Goal: Task Accomplishment & Management: Complete application form

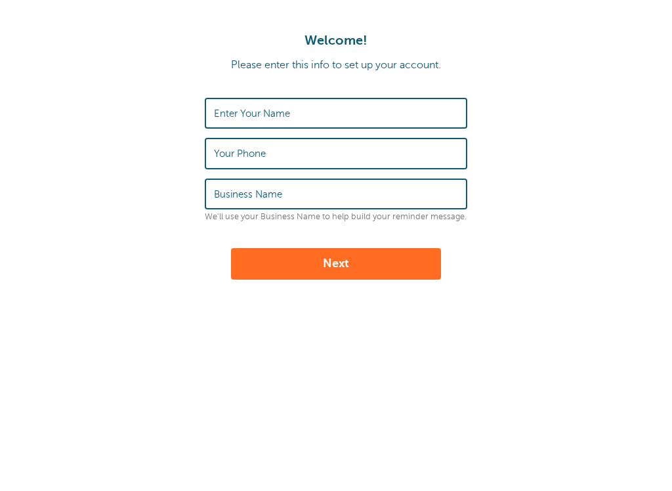
click at [254, 110] on label "Enter Your Name" at bounding box center [252, 114] width 76 height 12
click at [254, 110] on input "Enter Your Name" at bounding box center [336, 113] width 244 height 28
type input "[PERSON_NAME]"
type input "9165175994"
type input "E"
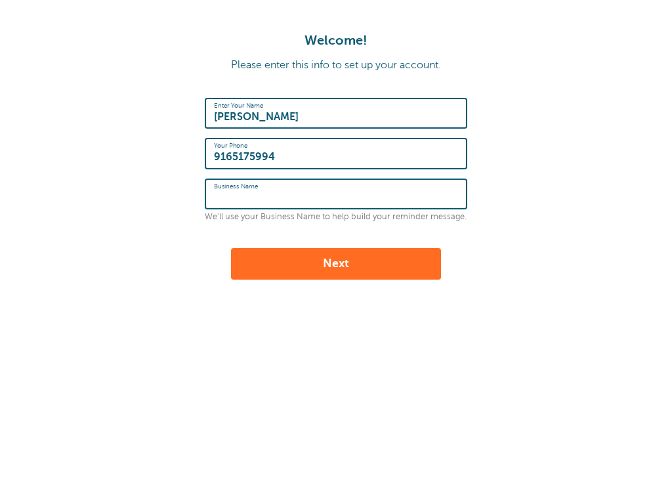
drag, startPoint x: 254, startPoint y: 110, endPoint x: 317, endPoint y: 262, distance: 164.7
click at [0, 0] on html "Welcome! Please enter this info to set up your account. Enter Your Name Dusti T…" at bounding box center [336, 218] width 672 height 437
click at [317, 262] on button "Next" at bounding box center [336, 263] width 210 height 31
type input "Elite Property Inspections"
click at [0, 0] on html "Welcome! Please enter this info to set up your account. Enter Your Name Dusti T…" at bounding box center [336, 218] width 672 height 437
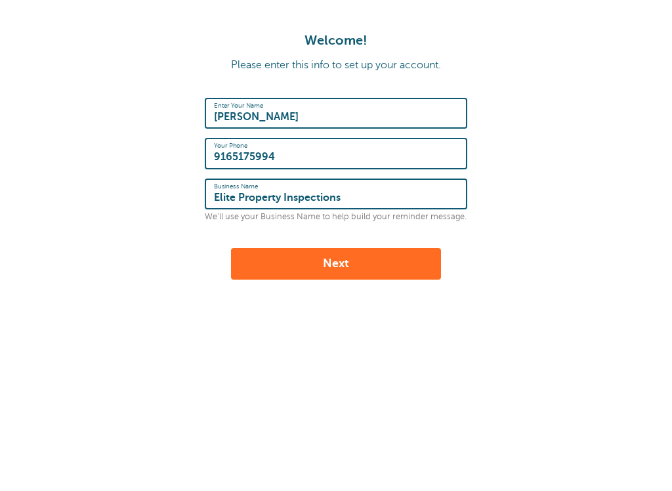
click at [315, 251] on button "Next" at bounding box center [336, 263] width 210 height 31
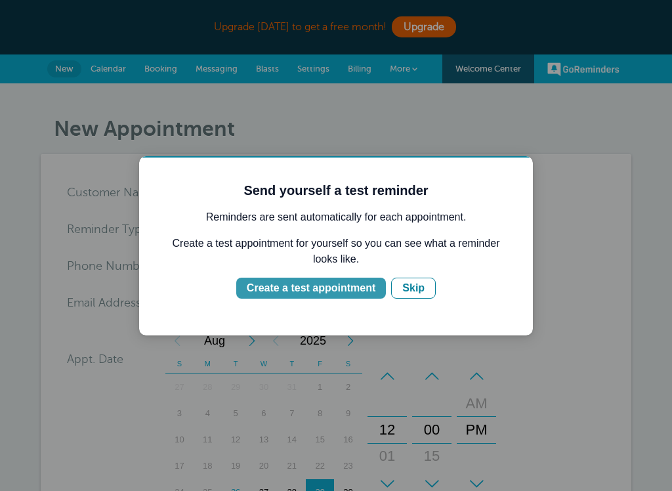
click at [346, 292] on div "Create a test appointment" at bounding box center [311, 288] width 129 height 16
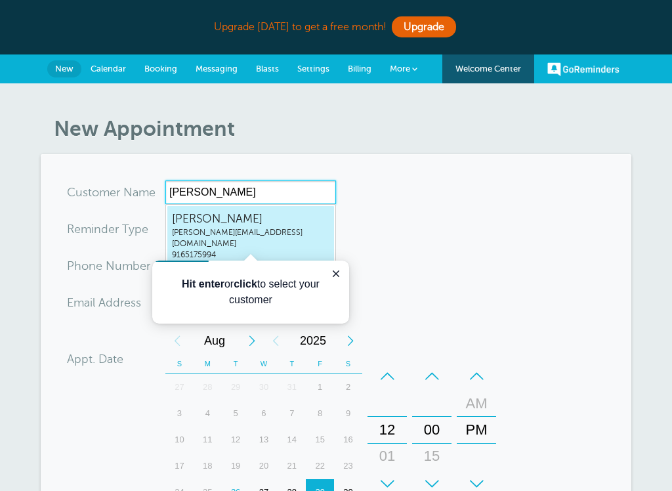
type input "Dusti Tornay"
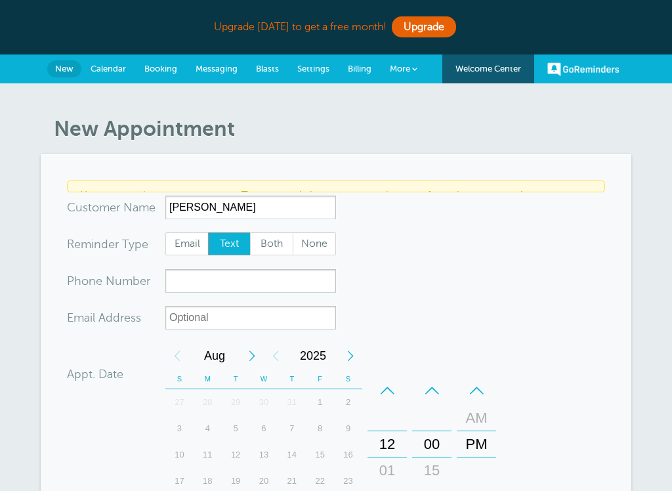
click at [218, 191] on div "You are creating a new customer. To use an existing customer select one from th…" at bounding box center [336, 185] width 538 height 11
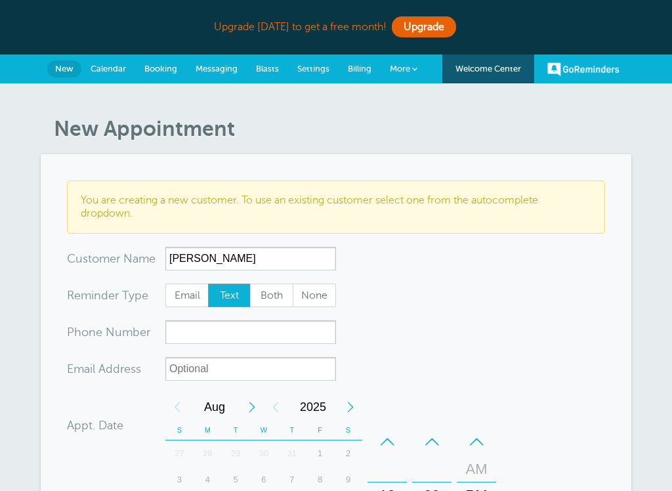
click at [192, 299] on span "Email" at bounding box center [187, 295] width 42 height 22
click at [165, 283] on input "Email" at bounding box center [165, 283] width 1 height 1
radio input "true"
click at [241, 297] on span "Text" at bounding box center [230, 295] width 42 height 22
click at [208, 283] on input "Text" at bounding box center [207, 283] width 1 height 1
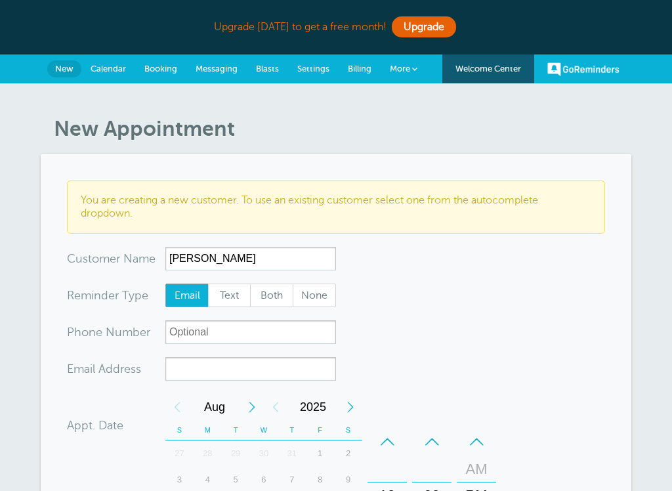
radio input "true"
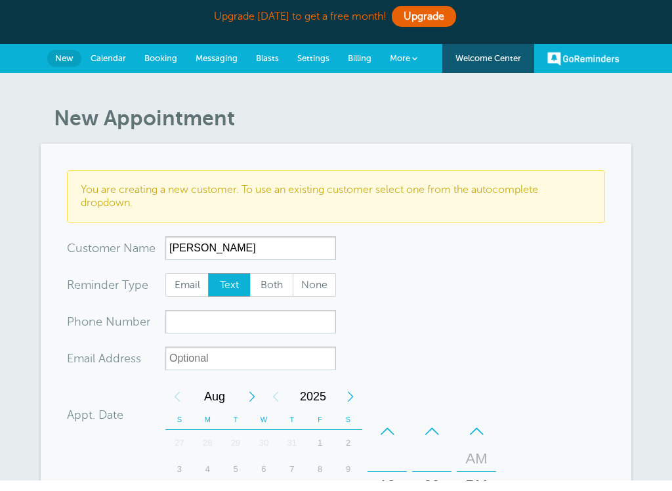
scroll to position [5, 0]
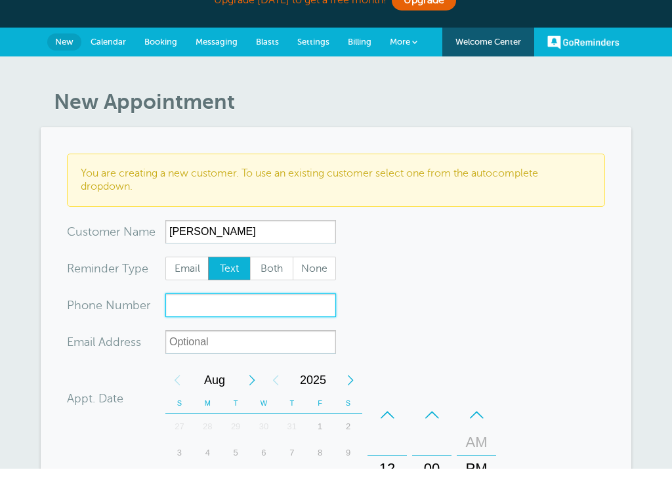
click at [238, 315] on input "xxx-no-autofill" at bounding box center [250, 327] width 171 height 24
type input "9165175994"
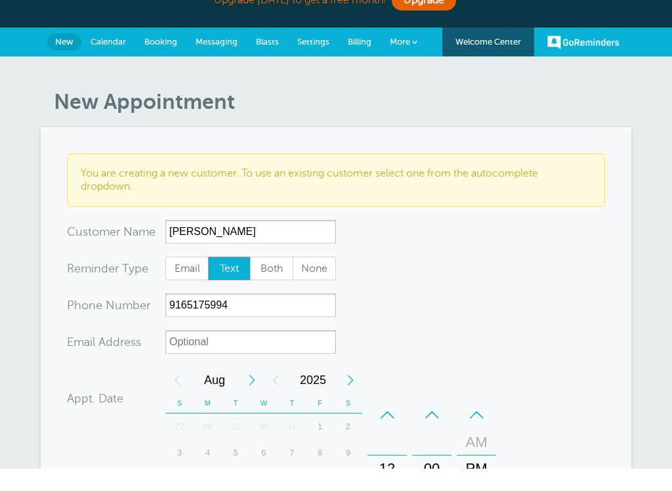
scroll to position [27, 0]
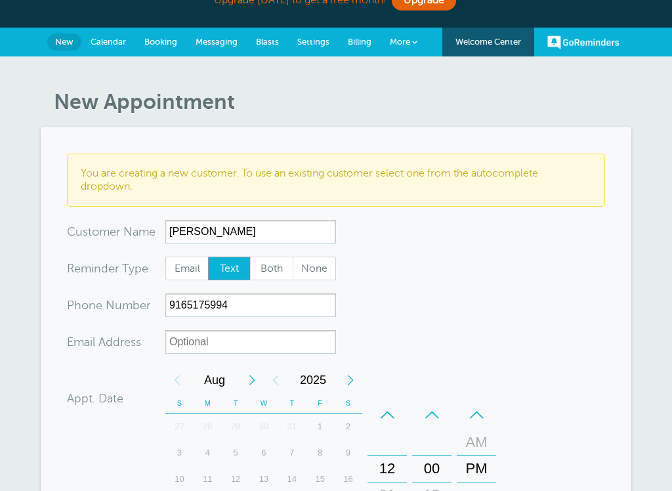
click at [0, 0] on html "Upgrade today to get a free month! Upgrade GoReminders Welcome Center New Calen…" at bounding box center [336, 478] width 672 height 1010
click at [213, 344] on input "xx-no-autofill" at bounding box center [250, 342] width 171 height 24
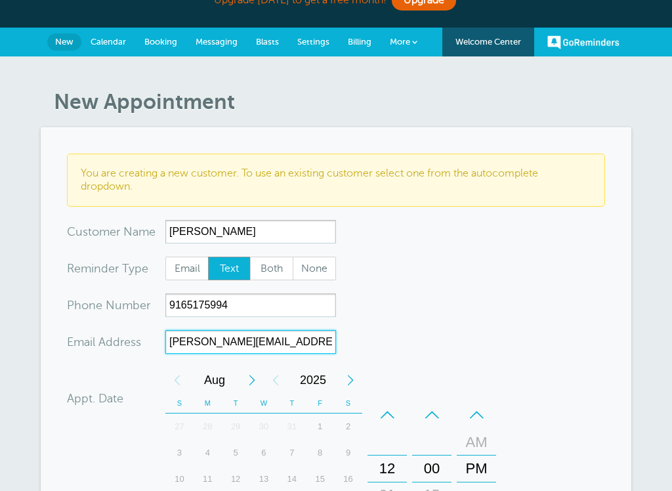
type input "dusti.elitepropertyinspections@gmail.com"
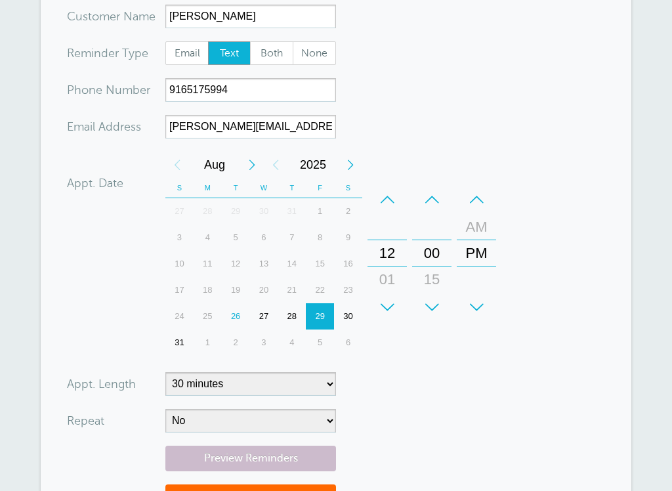
scroll to position [245, 0]
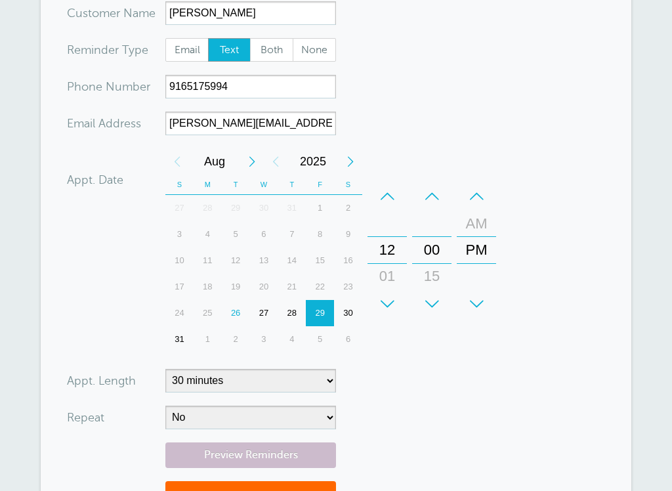
drag, startPoint x: 213, startPoint y: 344, endPoint x: -1, endPoint y: -246, distance: 627.1
click at [0, 0] on html "Upgrade today to get a free month! Upgrade GoReminders Welcome Center New Calen…" at bounding box center [336, 260] width 672 height 1010
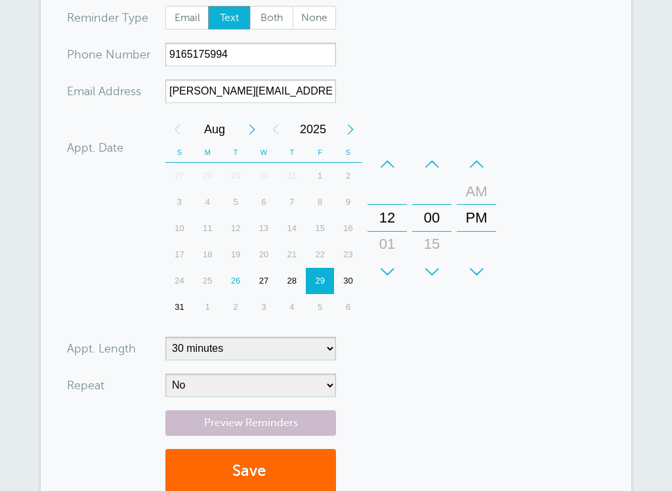
scroll to position [266, 0]
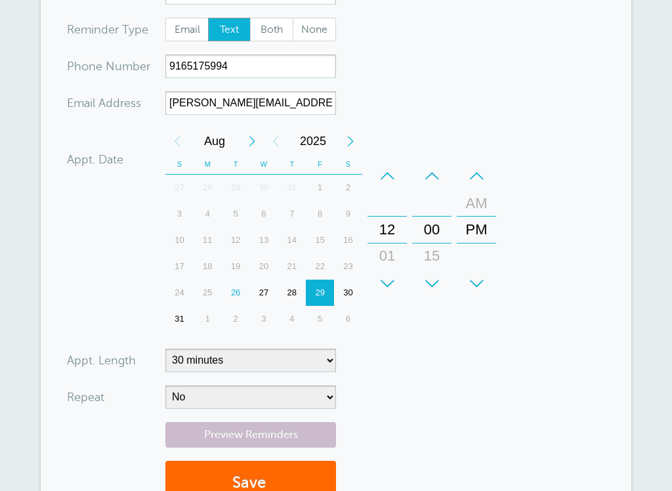
drag, startPoint x: -1, startPoint y: -246, endPoint x: -1, endPoint y: -266, distance: 20.3
click at [233, 320] on div "2" at bounding box center [236, 319] width 28 height 26
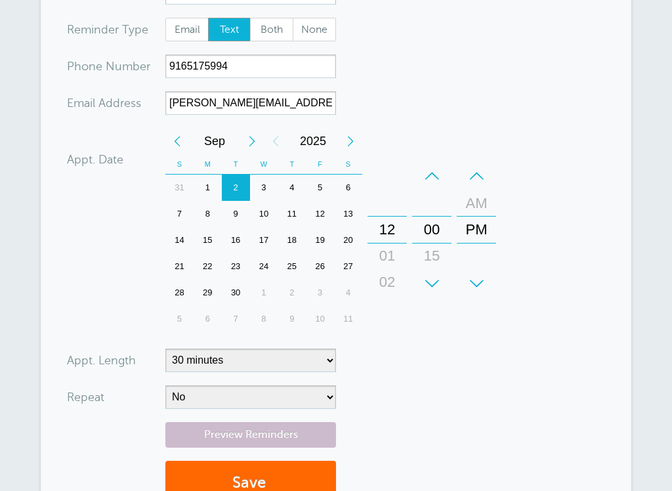
click at [0, 0] on html "Upgrade today to get a free month! Upgrade GoReminders Welcome Center New Calen…" at bounding box center [336, 239] width 672 height 1010
click at [281, 481] on button "Save" at bounding box center [250, 482] width 171 height 45
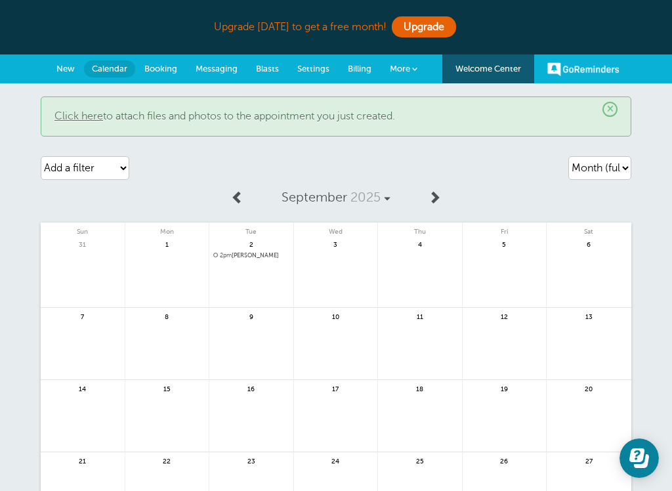
click at [319, 71] on span "Settings" at bounding box center [313, 69] width 32 height 10
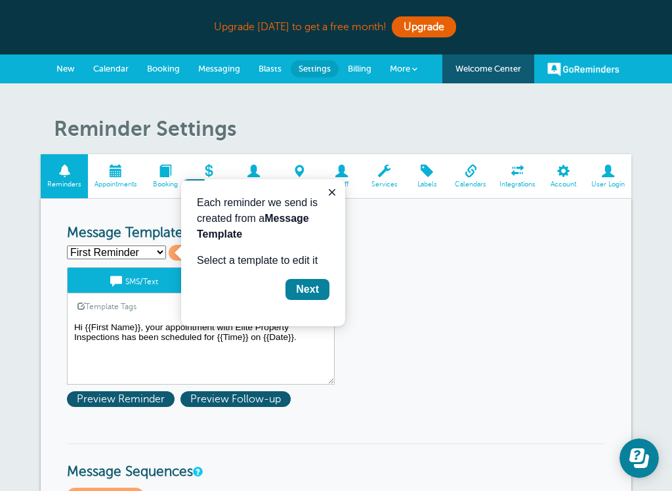
click at [227, 336] on textarea "Hi {{First Name}}, your appointment with Elite Property Inspections has been sc…" at bounding box center [201, 352] width 268 height 66
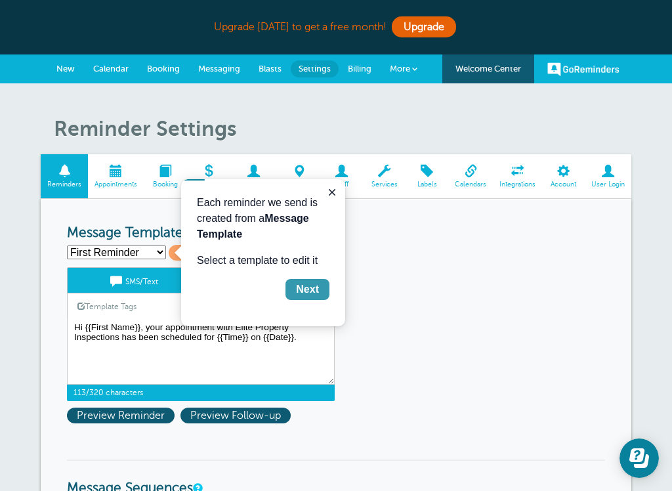
click at [300, 287] on div "Next" at bounding box center [307, 289] width 23 height 16
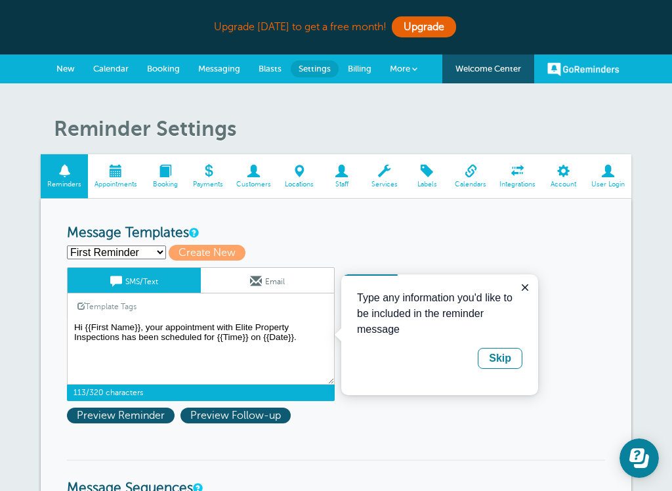
drag, startPoint x: 119, startPoint y: 108, endPoint x: 235, endPoint y: 327, distance: 247.9
click at [235, 327] on textarea "Hi {{First Name}}, your appointment with Elite Property Inspections has been sc…" at bounding box center [201, 352] width 268 height 66
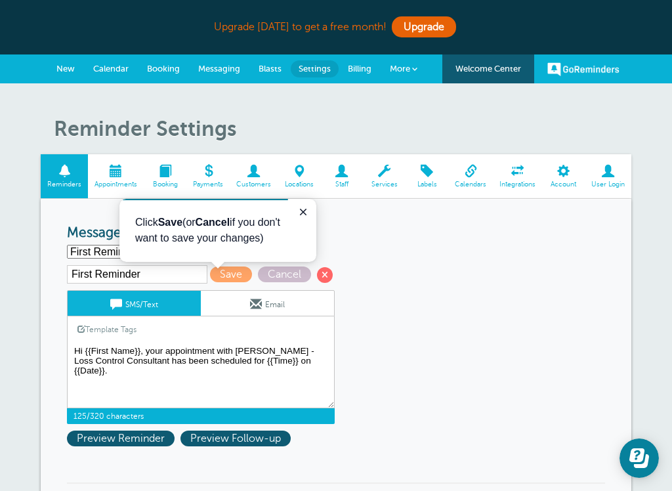
click at [329, 371] on textarea "Hi {{First Name}}, your appointment with Elite Property Inspections has been sc…" at bounding box center [201, 375] width 268 height 66
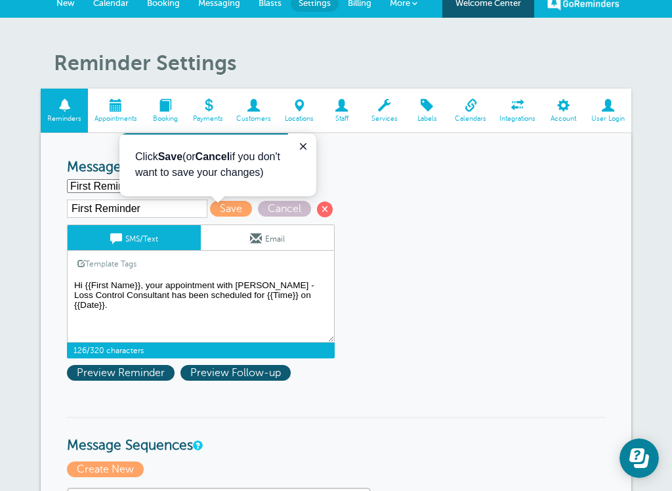
scroll to position [54, 0]
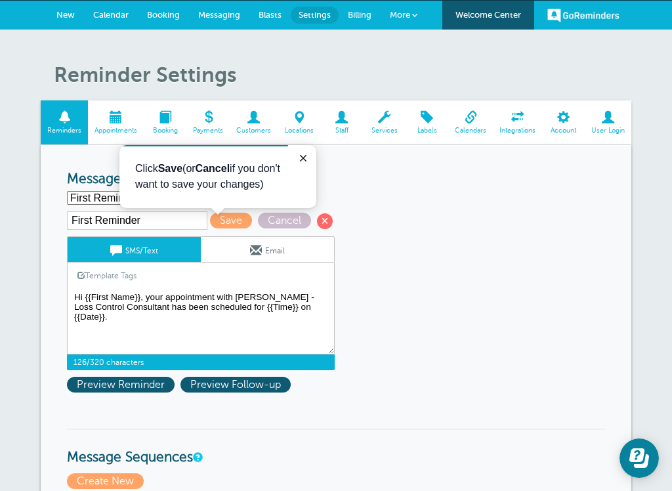
type textarea "Hi {{First Name}}, your appointment with [PERSON_NAME] - Loss Control Consultan…"
click at [210, 225] on span "Save" at bounding box center [231, 220] width 42 height 16
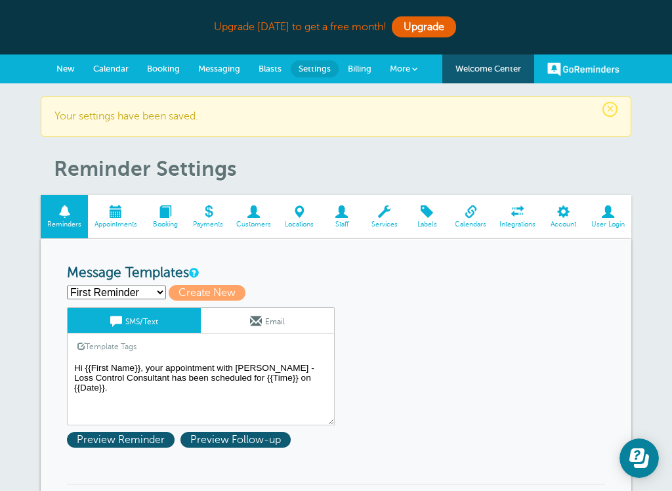
drag, startPoint x: 0, startPoint y: 0, endPoint x: 156, endPoint y: 300, distance: 337.9
click at [156, 299] on select "First Reminder Second Reminder Third Reminder Create new..." at bounding box center [116, 292] width 99 height 14
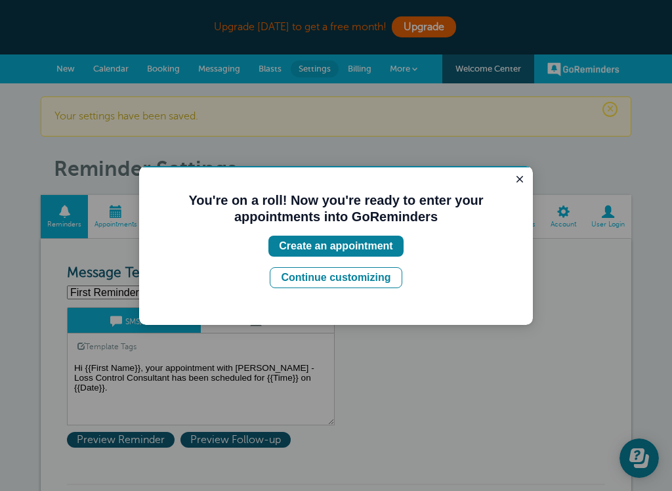
drag, startPoint x: 156, startPoint y: 300, endPoint x: 20, endPoint y: 130, distance: 217.4
click at [159, 296] on div "You're on a roll! Now you're ready to enter your appointments into GoReminders …" at bounding box center [335, 245] width 393 height 159
click at [519, 182] on icon "Close guide" at bounding box center [519, 179] width 10 height 10
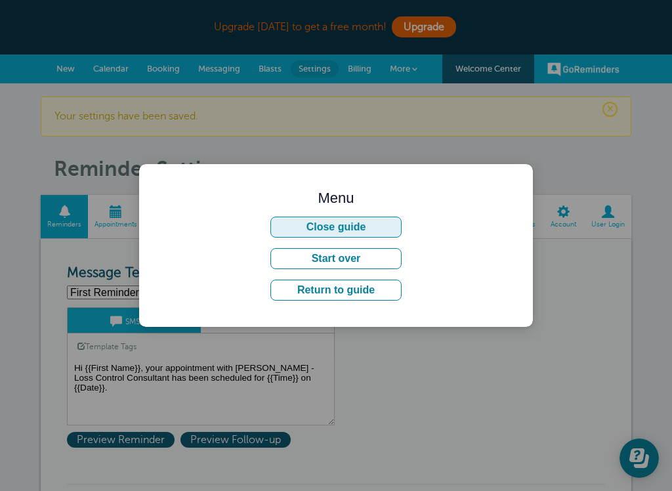
click at [343, 223] on button "Close guide" at bounding box center [335, 226] width 131 height 21
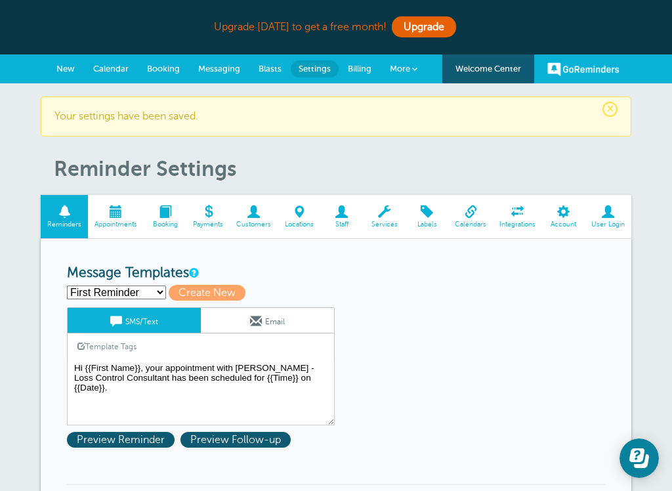
drag, startPoint x: 204, startPoint y: 59, endPoint x: -1, endPoint y: -1, distance: 213.1
click at [165, 292] on select "First Reminder Second Reminder Third Reminder Create new..." at bounding box center [116, 292] width 99 height 14
select select "160220"
type input "Second Reminder"
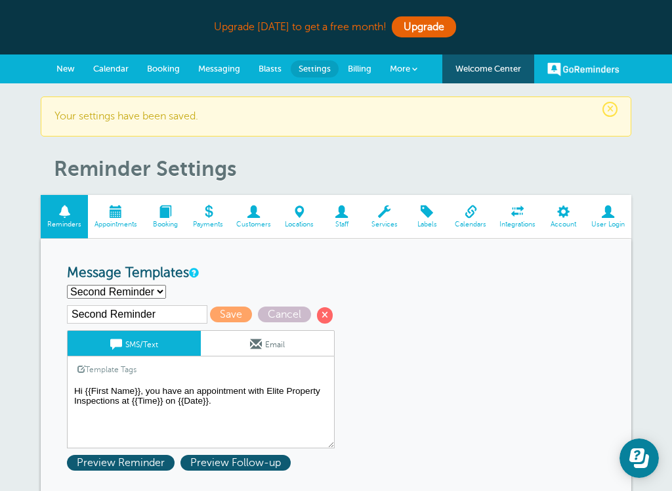
click at [269, 393] on textarea "Hi {{First Name}}, your appointment with Dusti Tornay - Loss Control Consultant…" at bounding box center [201, 415] width 268 height 66
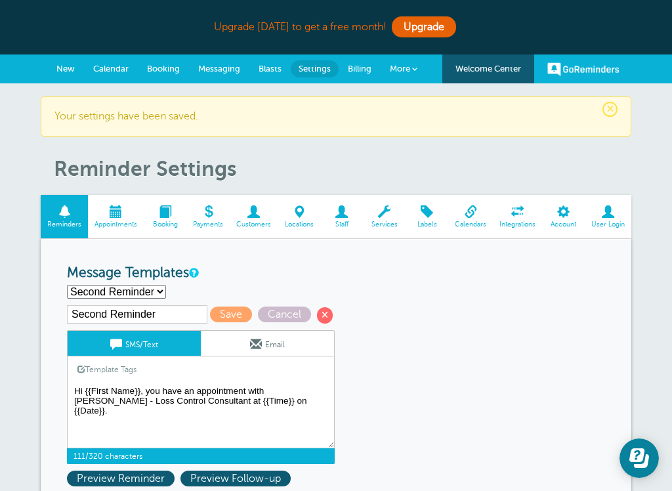
type textarea "Hi {{First Name}}, you have an appointment with Dusti Tornay - Loss Control Con…"
drag, startPoint x: 269, startPoint y: 393, endPoint x: 205, endPoint y: 319, distance: 97.6
click at [210, 319] on span "Save" at bounding box center [231, 314] width 42 height 16
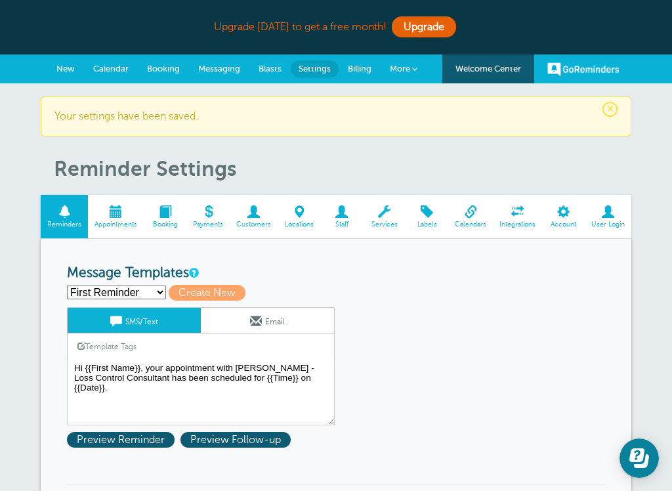
click at [161, 217] on span at bounding box center [165, 211] width 43 height 12
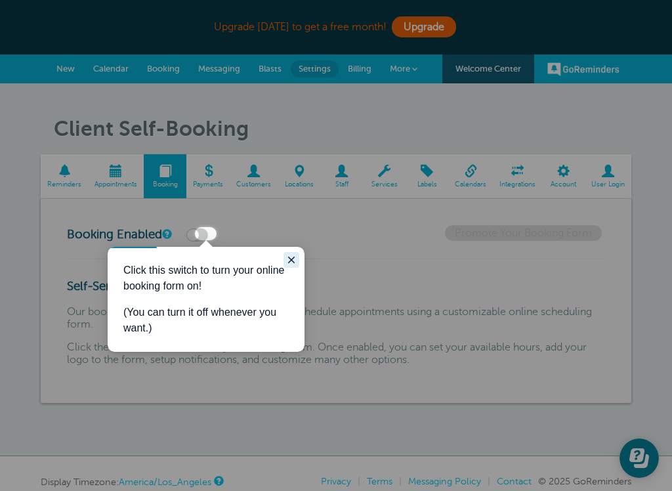
click at [294, 262] on icon "Close guide" at bounding box center [291, 259] width 10 height 10
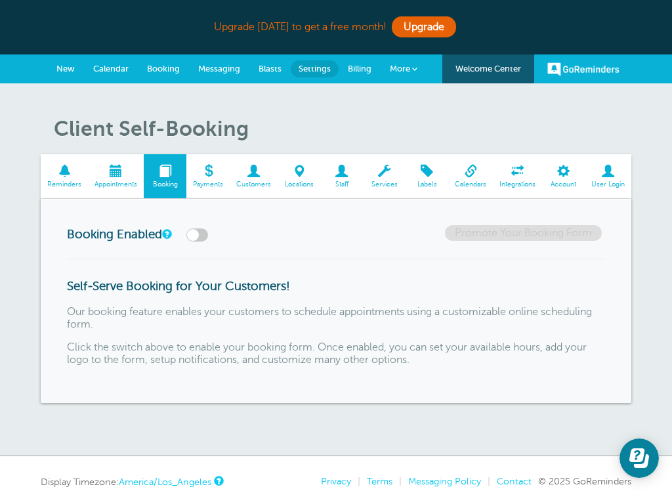
click at [122, 174] on span at bounding box center [116, 171] width 56 height 12
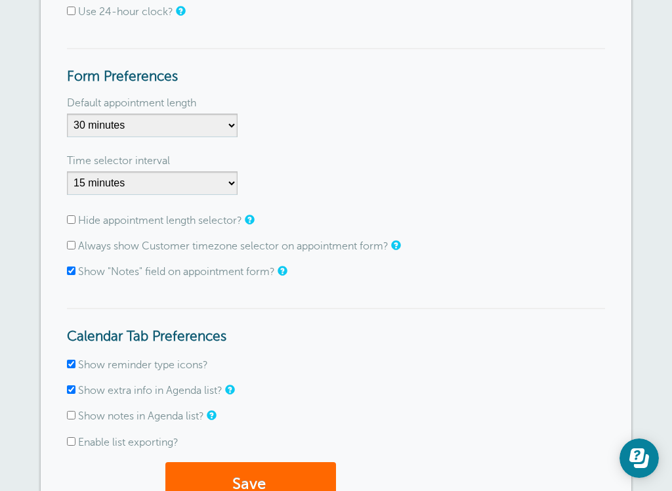
scroll to position [261, 0]
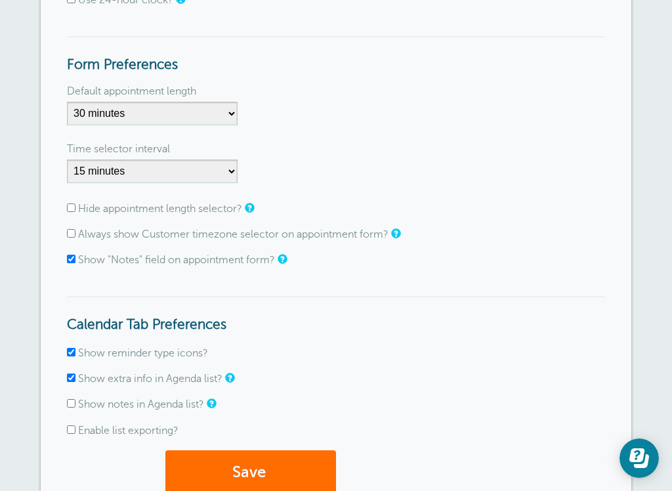
click at [247, 461] on button "Save" at bounding box center [250, 472] width 171 height 45
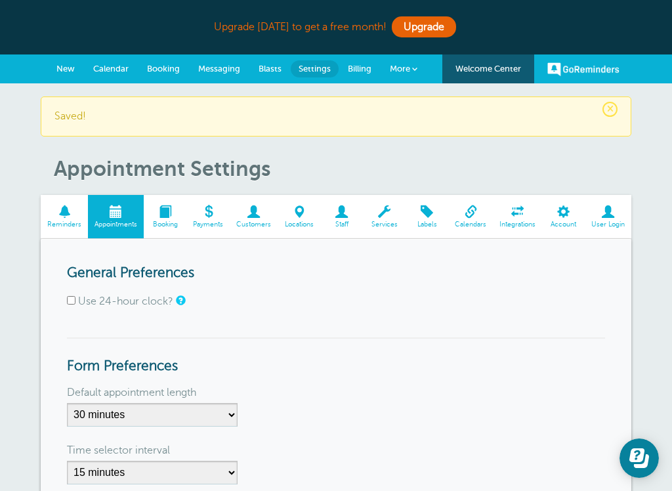
drag, startPoint x: 0, startPoint y: 0, endPoint x: 108, endPoint y: 70, distance: 128.6
click at [108, 70] on span "Calendar" at bounding box center [110, 69] width 35 height 10
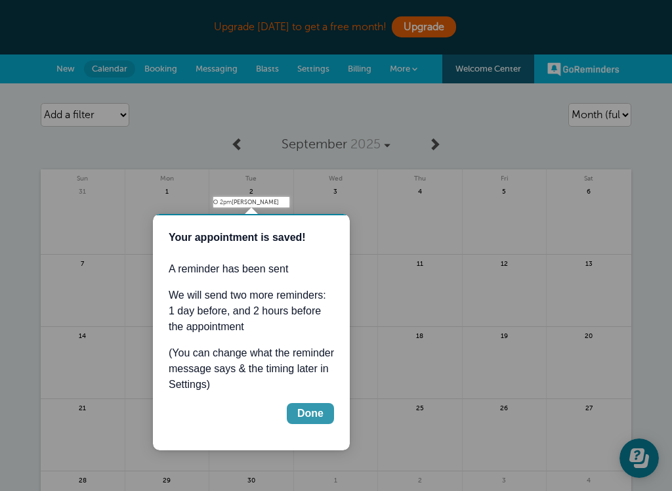
click at [319, 419] on div "Done" at bounding box center [310, 413] width 26 height 16
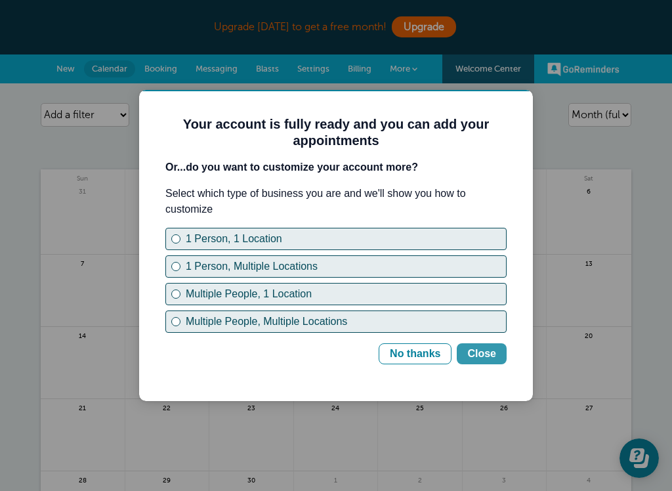
click at [472, 352] on div "Close" at bounding box center [481, 354] width 29 height 16
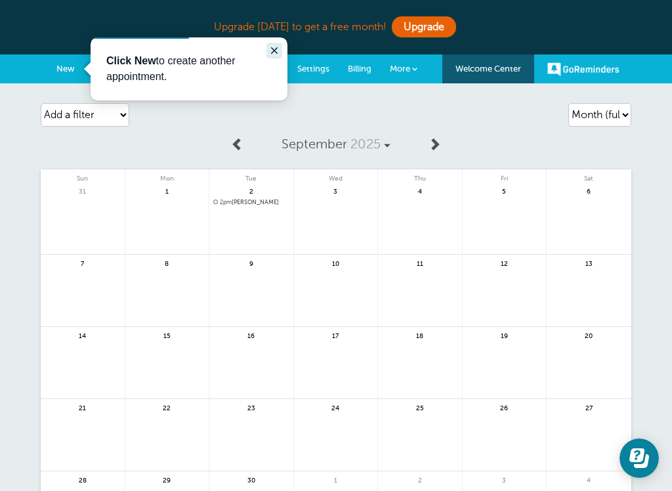
click at [277, 50] on icon "Close guide" at bounding box center [274, 50] width 10 height 10
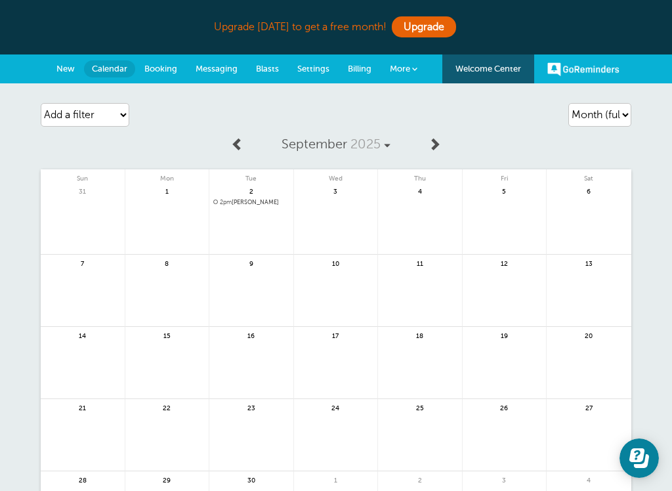
click at [70, 69] on span "New" at bounding box center [65, 69] width 18 height 10
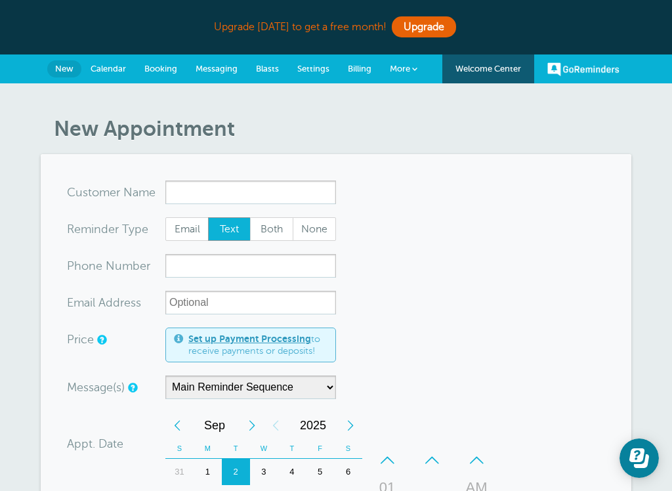
click at [409, 68] on span "More" at bounding box center [400, 69] width 20 height 10
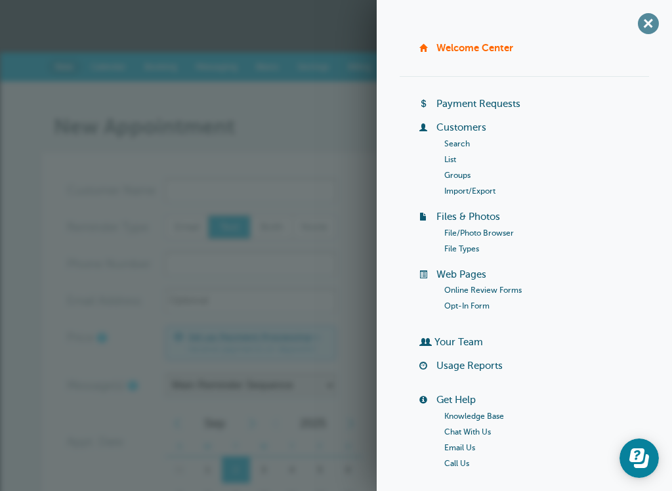
click at [647, 27] on span "+" at bounding box center [648, 24] width 30 height 30
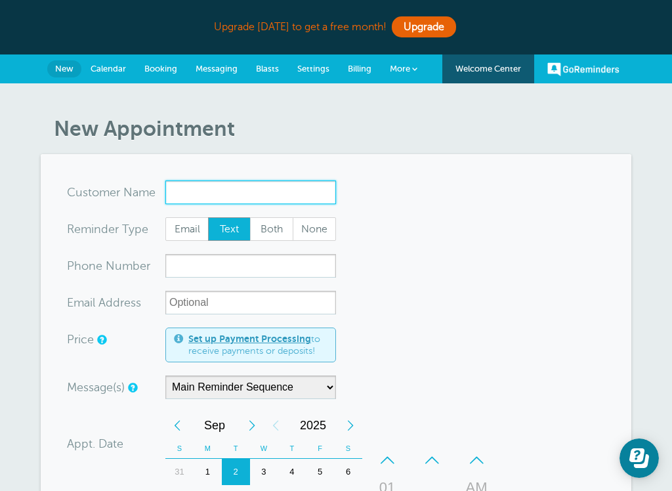
click at [205, 188] on input "x-no-autofill" at bounding box center [250, 192] width 171 height 24
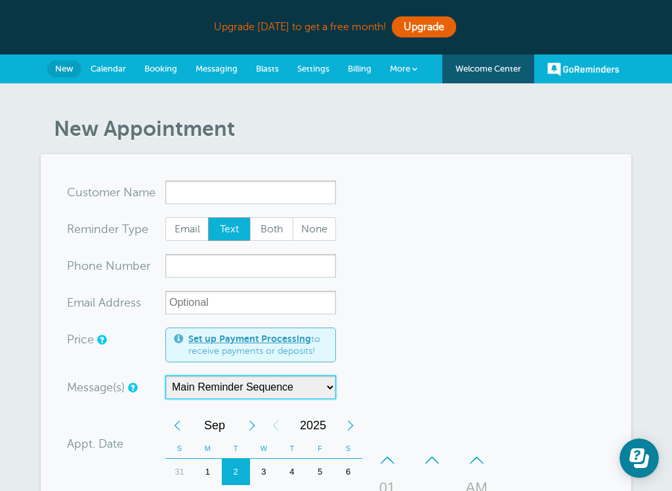
click at [262, 381] on select "Main Reminder Sequence" at bounding box center [250, 387] width 171 height 24
drag, startPoint x: 262, startPoint y: 381, endPoint x: 222, endPoint y: 55, distance: 328.3
click at [222, 55] on link "Messaging" at bounding box center [216, 68] width 60 height 29
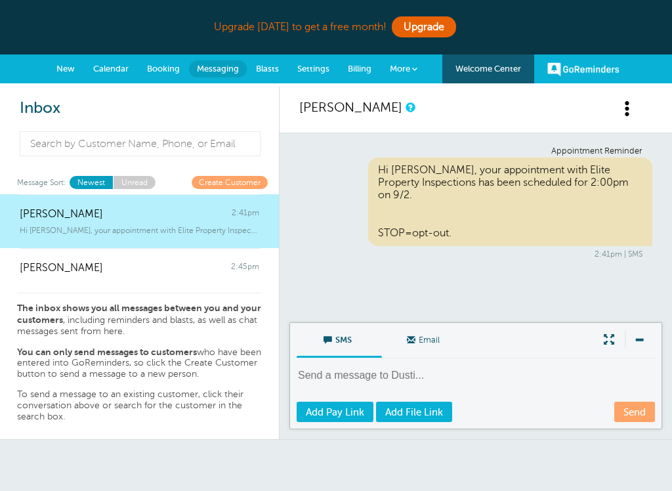
click at [221, 184] on link "Create Customer" at bounding box center [229, 182] width 76 height 12
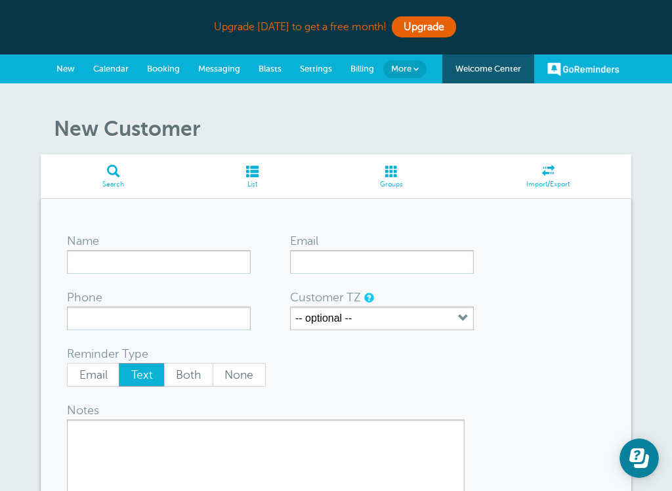
drag, startPoint x: 0, startPoint y: 0, endPoint x: 203, endPoint y: 70, distance: 214.4
click at [203, 70] on span "Messaging" at bounding box center [219, 69] width 42 height 10
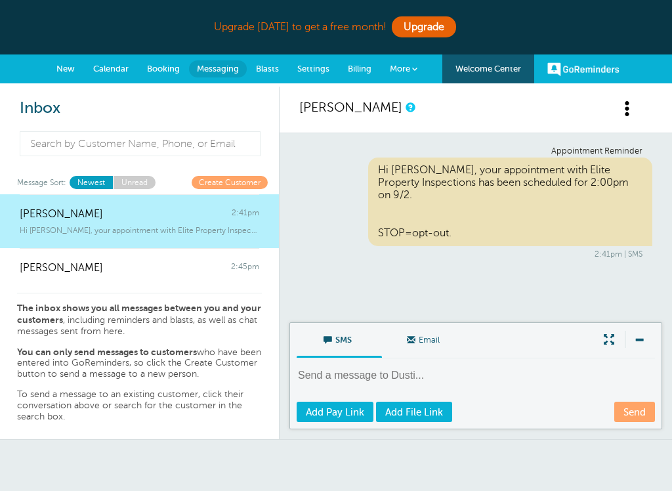
click at [274, 74] on link "Blasts" at bounding box center [267, 68] width 41 height 29
